Goal: Transaction & Acquisition: Download file/media

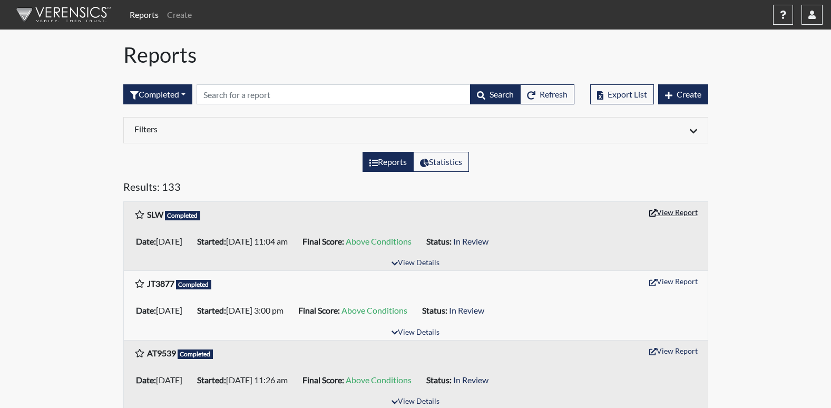
click at [685, 213] on button "View Report" at bounding box center [673, 212] width 58 height 16
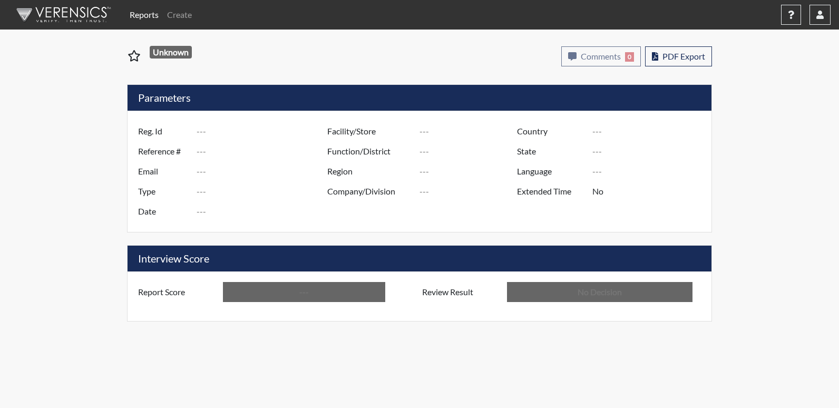
type input "SLW"
type input "51144"
type input "---"
type input "Corrections Pre-Employment"
type input "[DATE]"
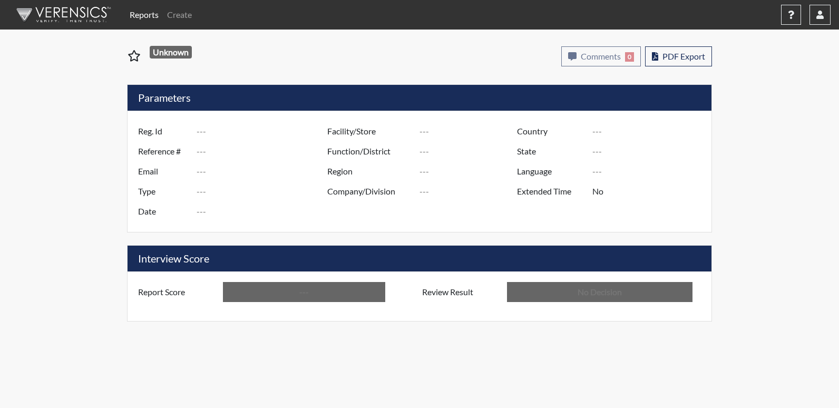
type input "[US_STATE] SP"
type input "[GEOGRAPHIC_DATA]"
type input "[US_STATE]"
type input "English"
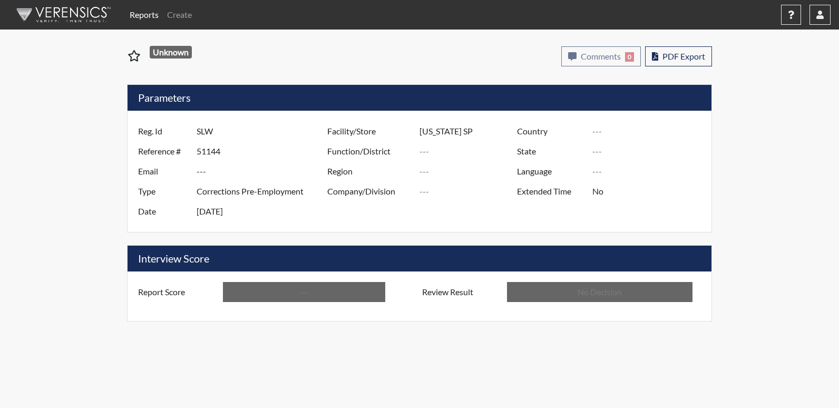
type input "Above Conditions"
type input "In Review"
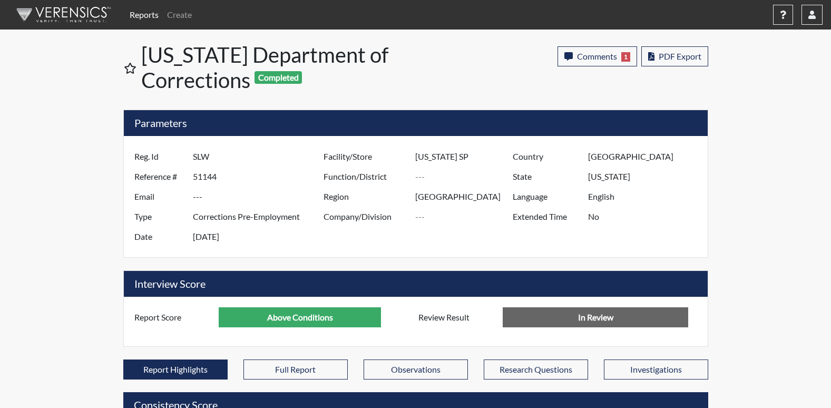
scroll to position [175, 438]
click at [691, 58] on span "PDF Export" at bounding box center [680, 56] width 43 height 10
